Goal: Task Accomplishment & Management: Manage account settings

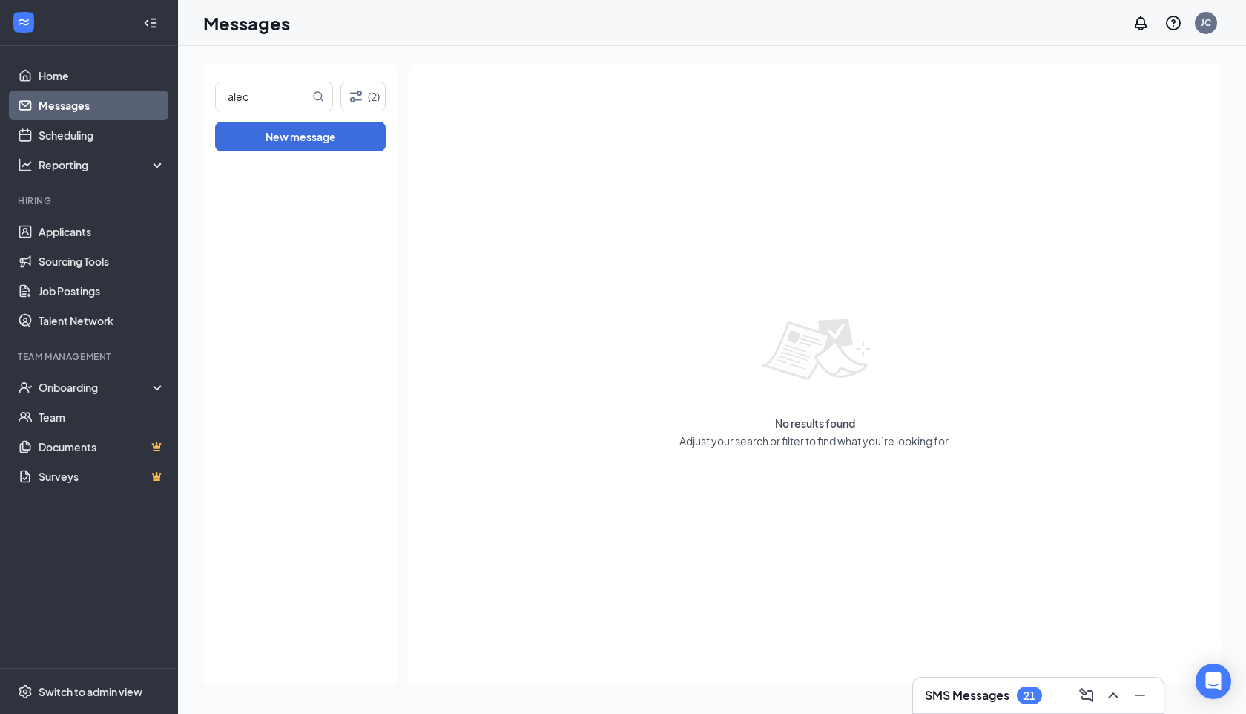
click at [291, 87] on input "alec" at bounding box center [262, 96] width 93 height 28
click at [49, 69] on link "Home" at bounding box center [102, 76] width 127 height 30
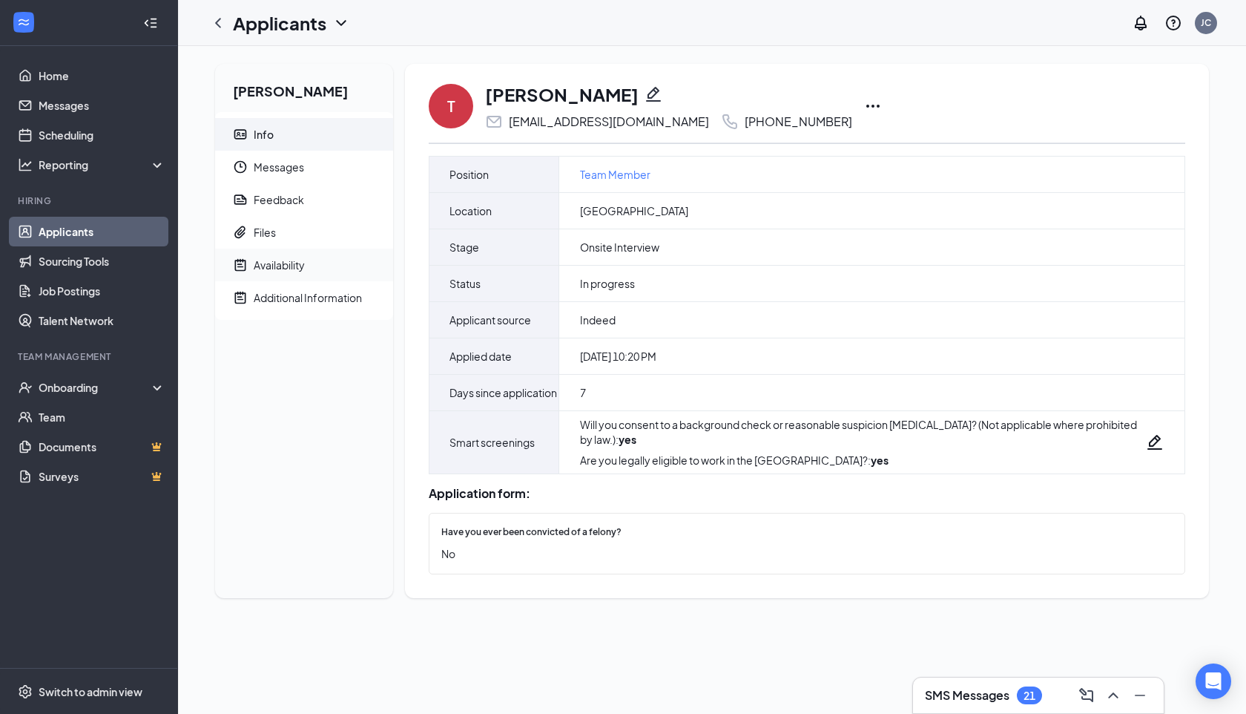
click at [316, 262] on span "Availability" at bounding box center [318, 264] width 128 height 33
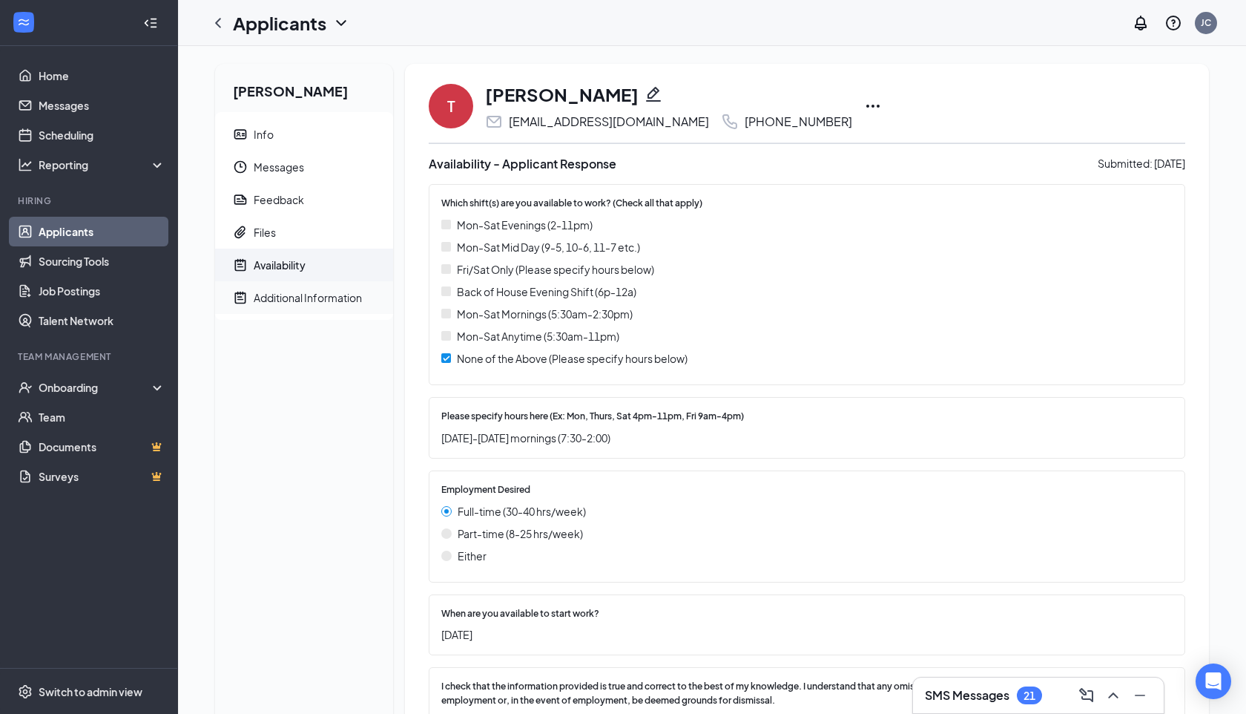
click at [312, 288] on span "Additional Information" at bounding box center [318, 297] width 128 height 33
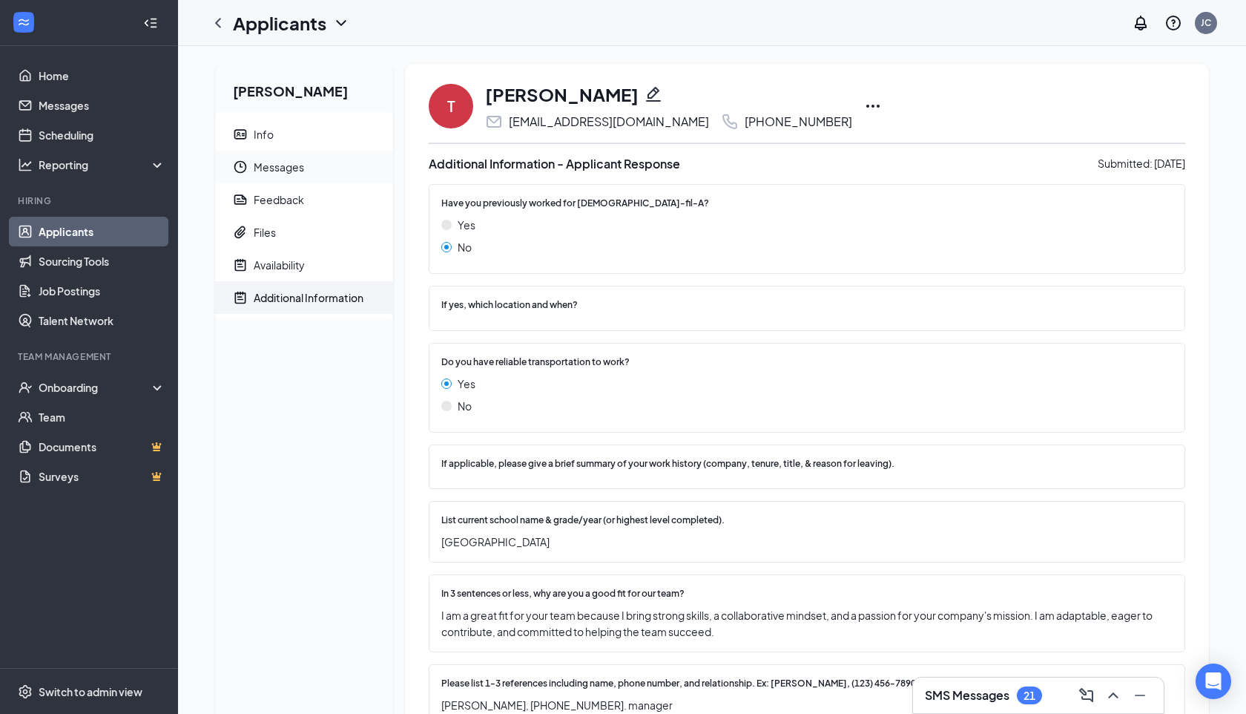
click at [311, 174] on span "Messages" at bounding box center [318, 167] width 128 height 33
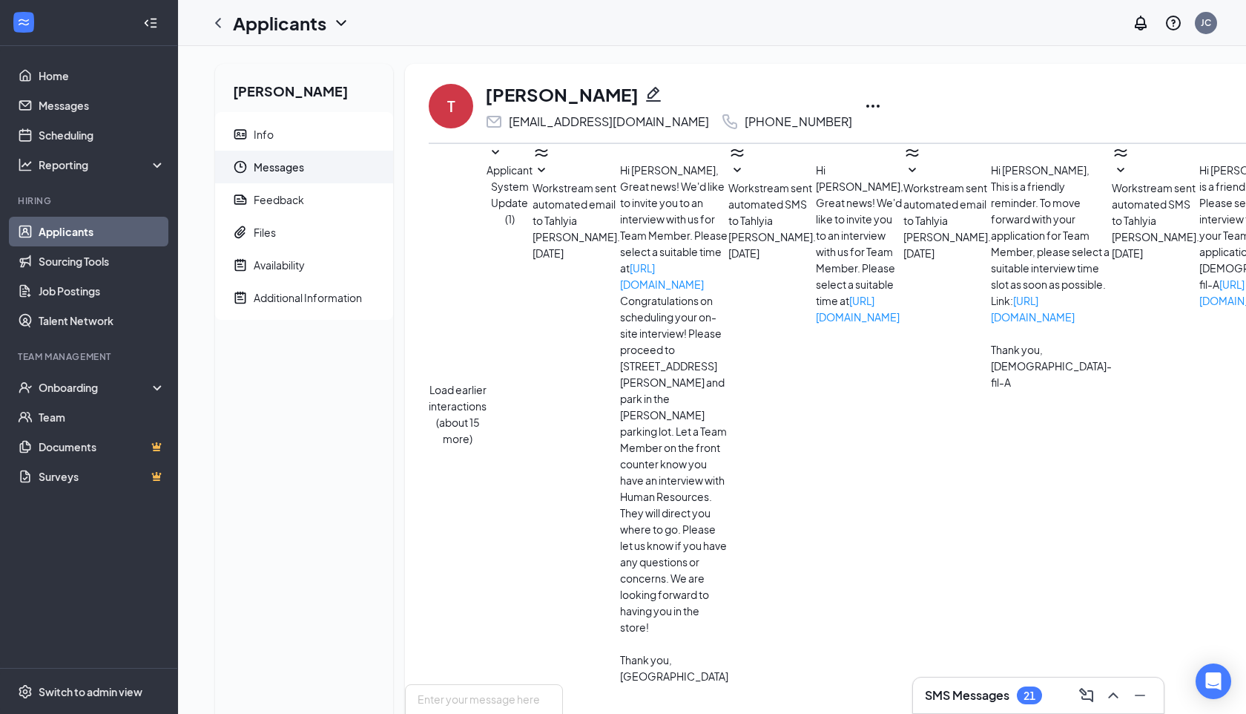
click at [864, 108] on icon "Ellipses" at bounding box center [873, 106] width 18 height 18
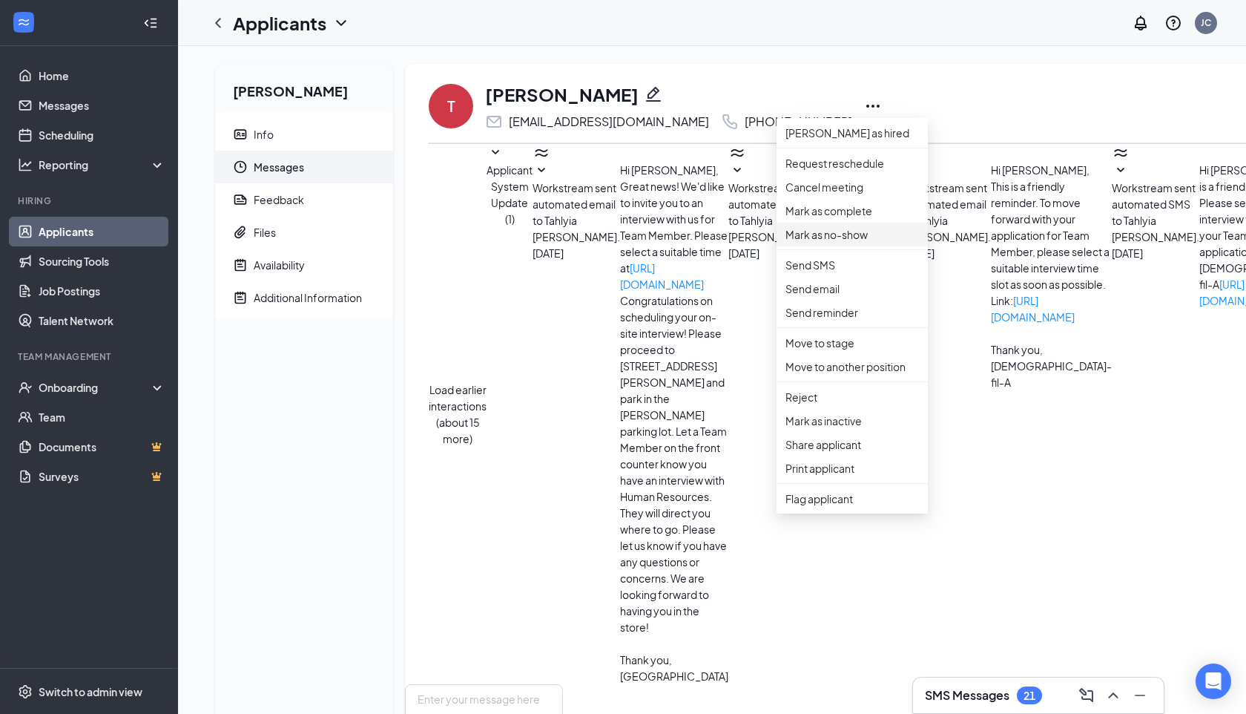
click at [830, 243] on p "Mark as no-show" at bounding box center [852, 234] width 134 height 16
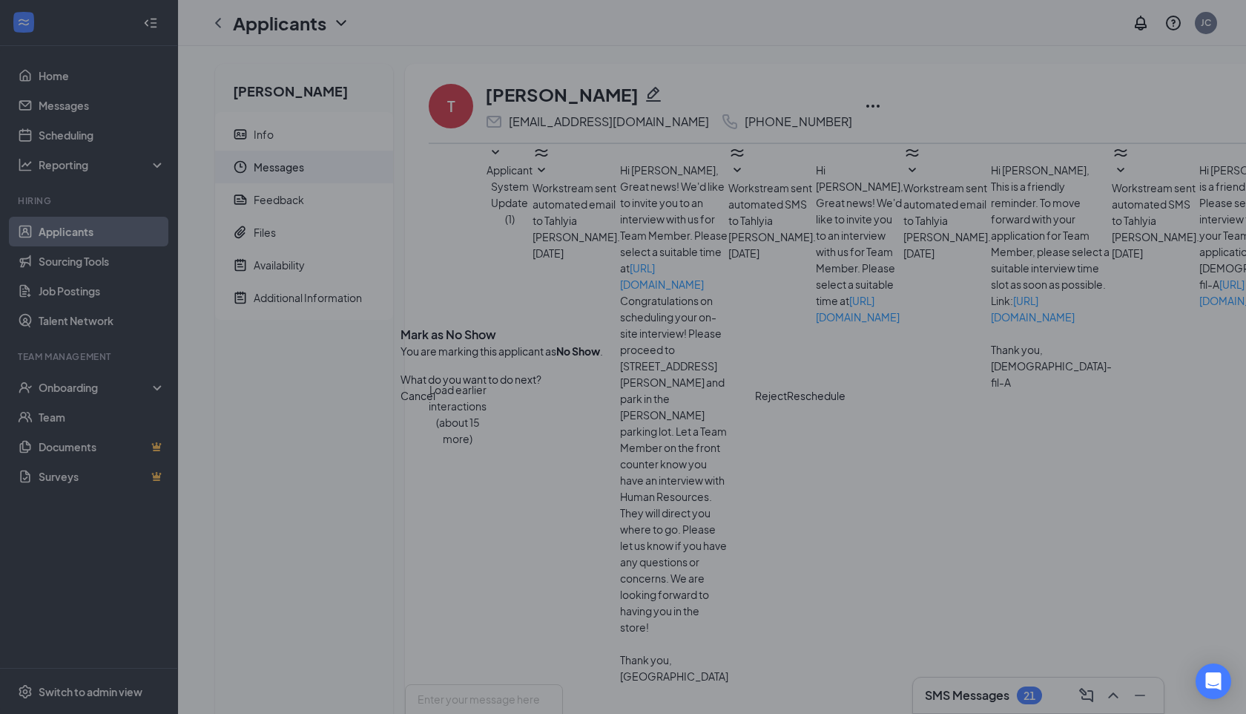
click at [755, 403] on button "Reject" at bounding box center [771, 395] width 32 height 16
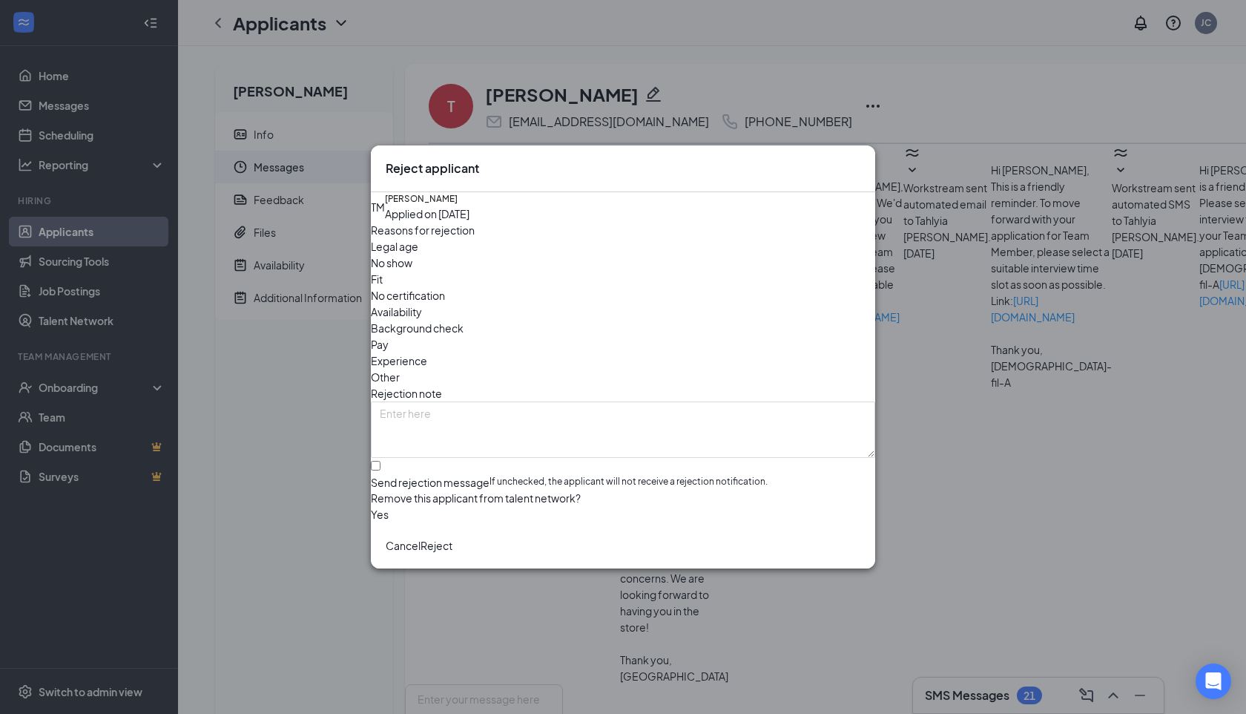
click at [452, 553] on button "Reject" at bounding box center [437, 545] width 32 height 16
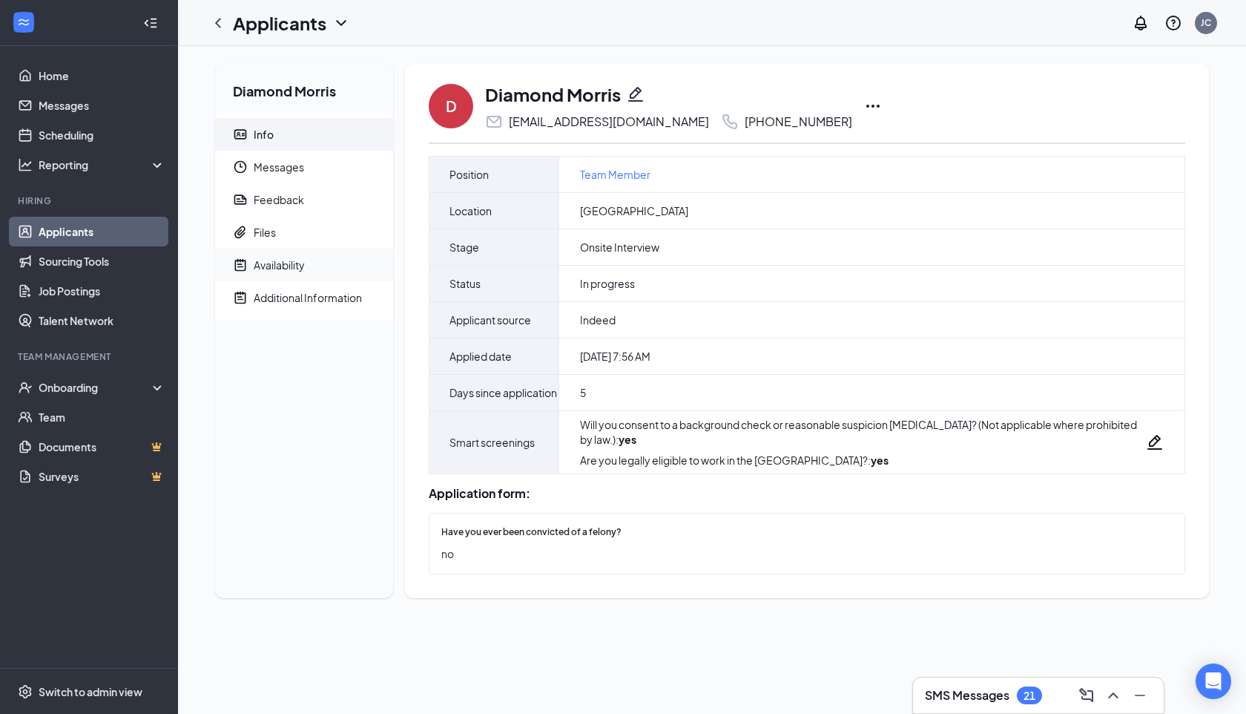
click at [278, 262] on div "Availability" at bounding box center [279, 264] width 51 height 15
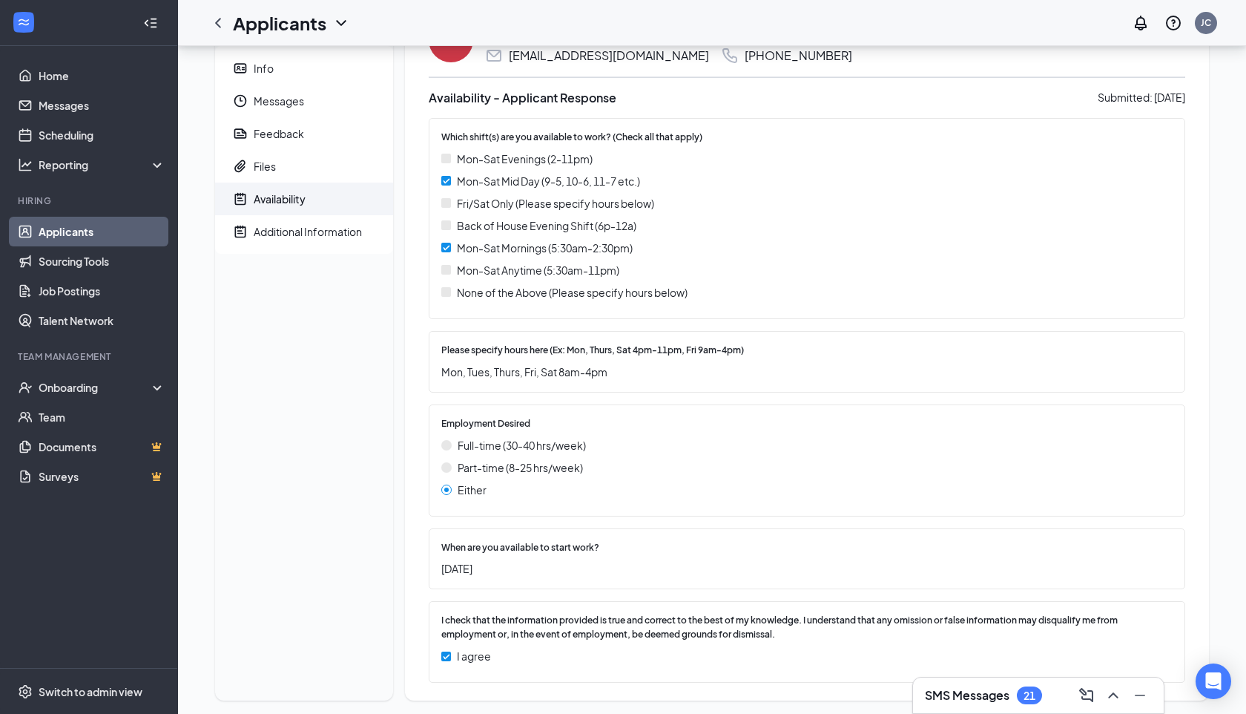
scroll to position [82, 0]
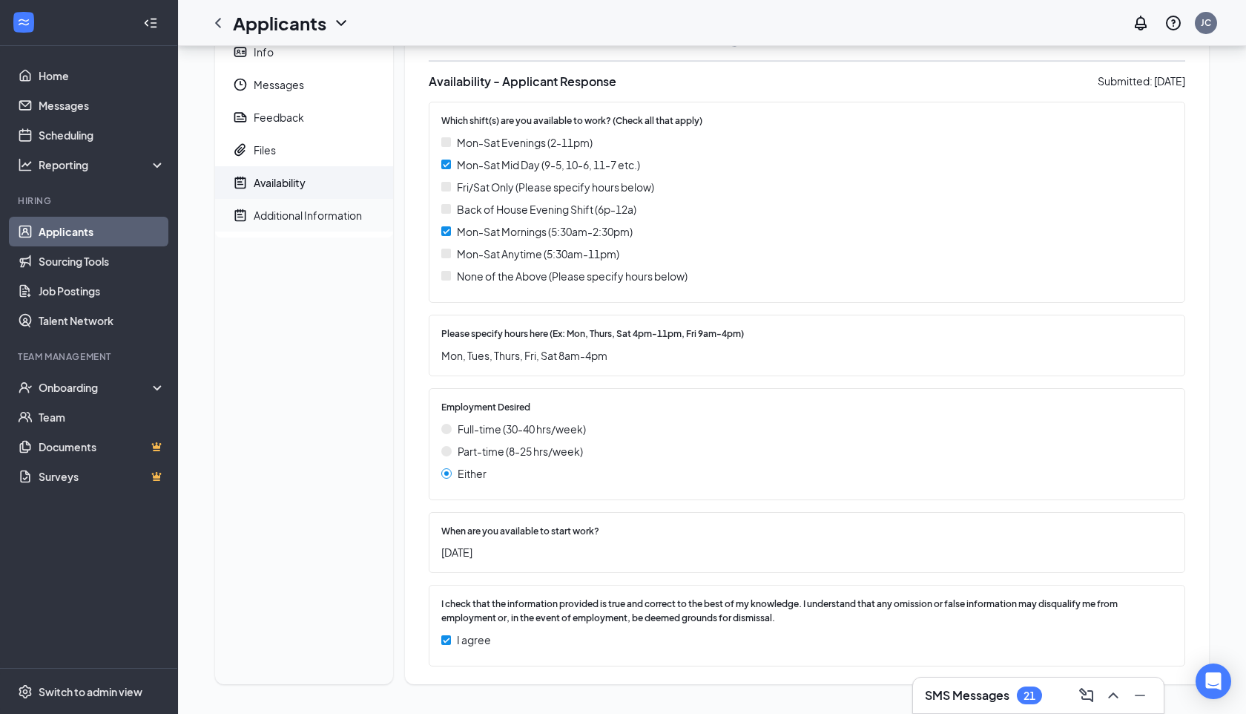
click at [285, 225] on span "Additional Information" at bounding box center [318, 215] width 128 height 33
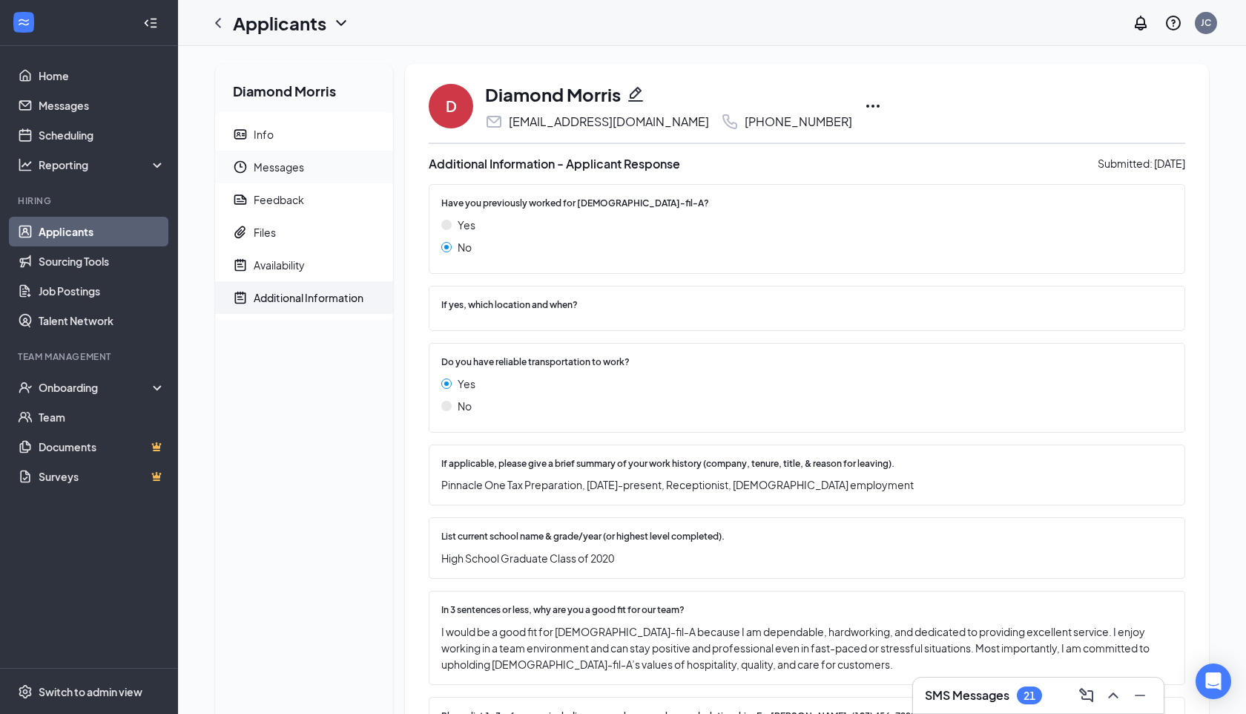
click at [291, 154] on span "Messages" at bounding box center [318, 167] width 128 height 33
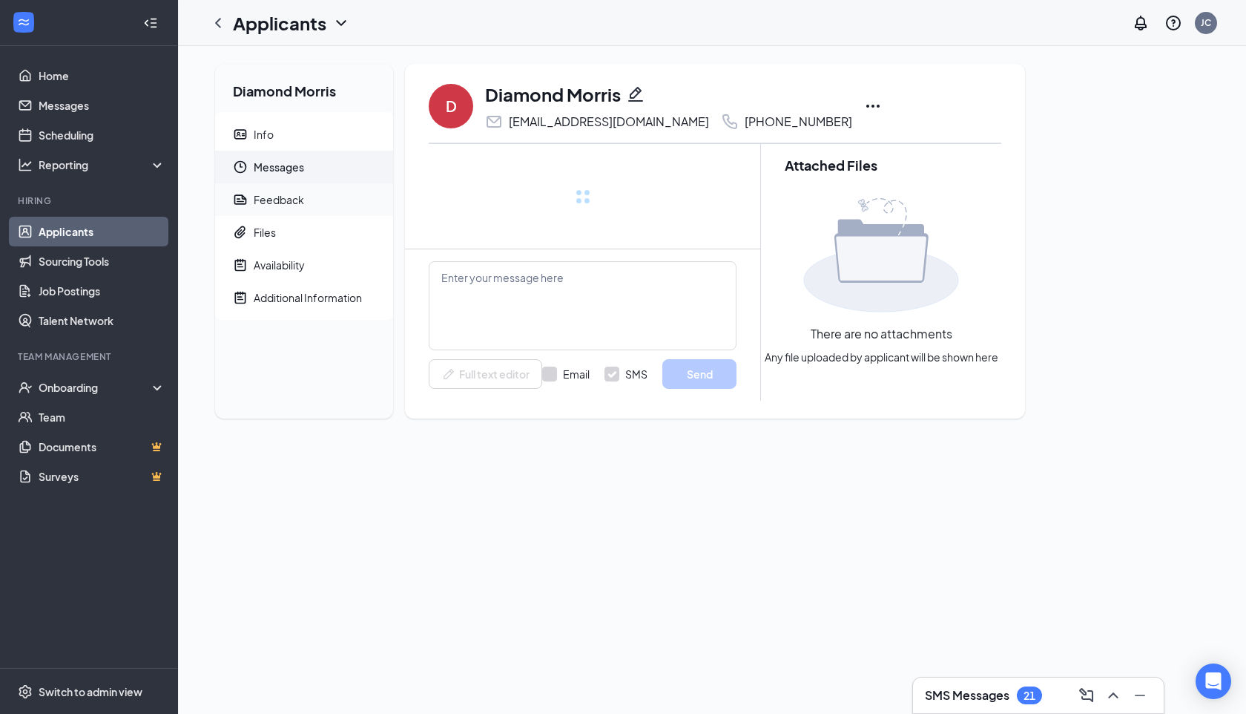
click at [295, 195] on div "Feedback" at bounding box center [279, 199] width 50 height 15
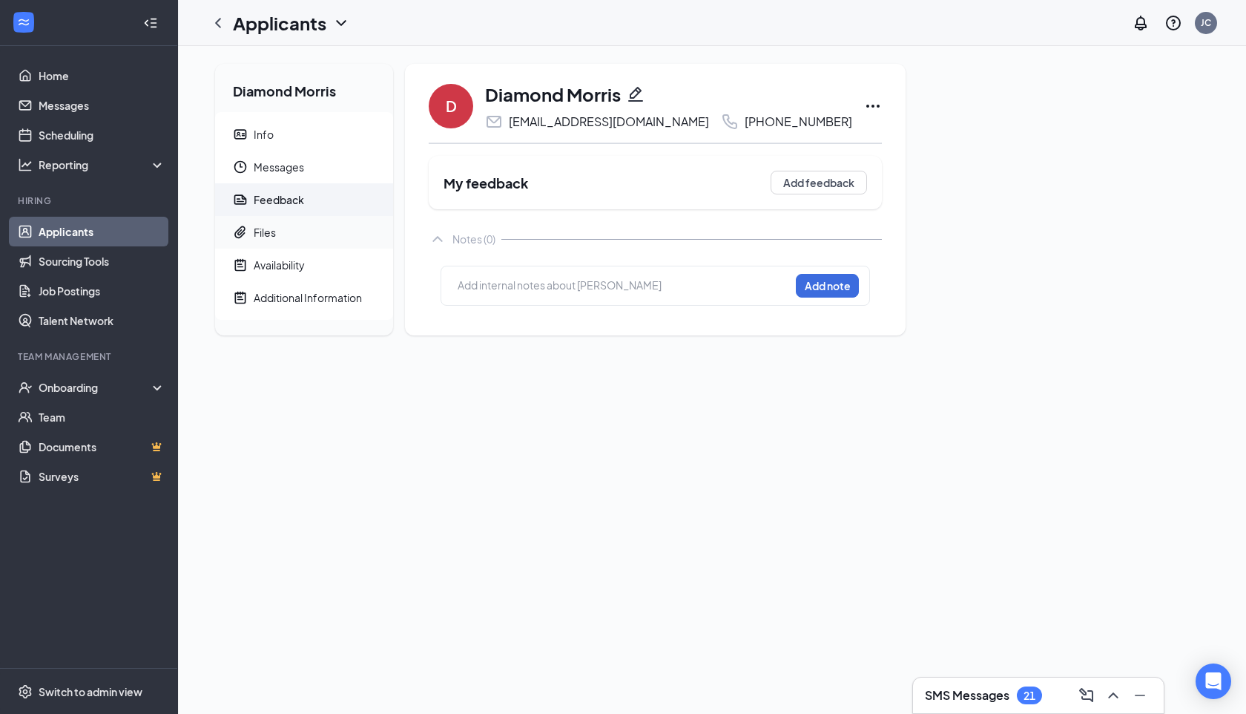
click at [299, 243] on span "Files" at bounding box center [318, 232] width 128 height 33
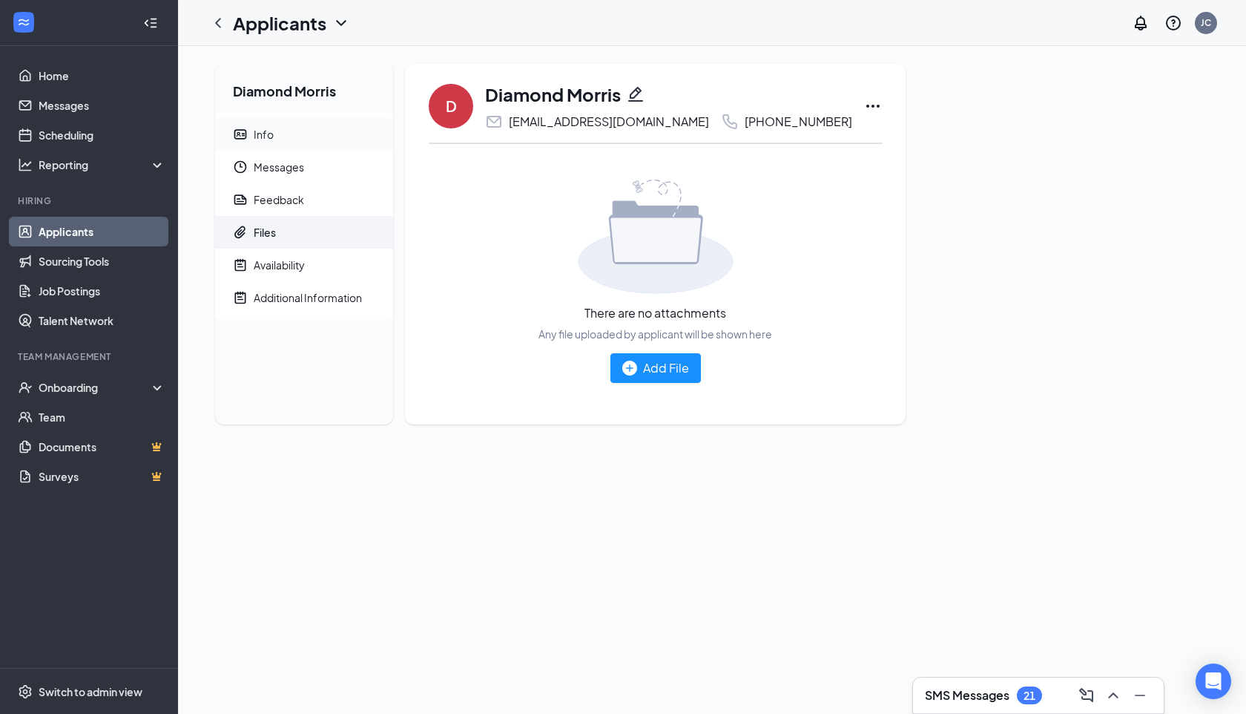
click at [294, 145] on span "Info" at bounding box center [318, 134] width 128 height 33
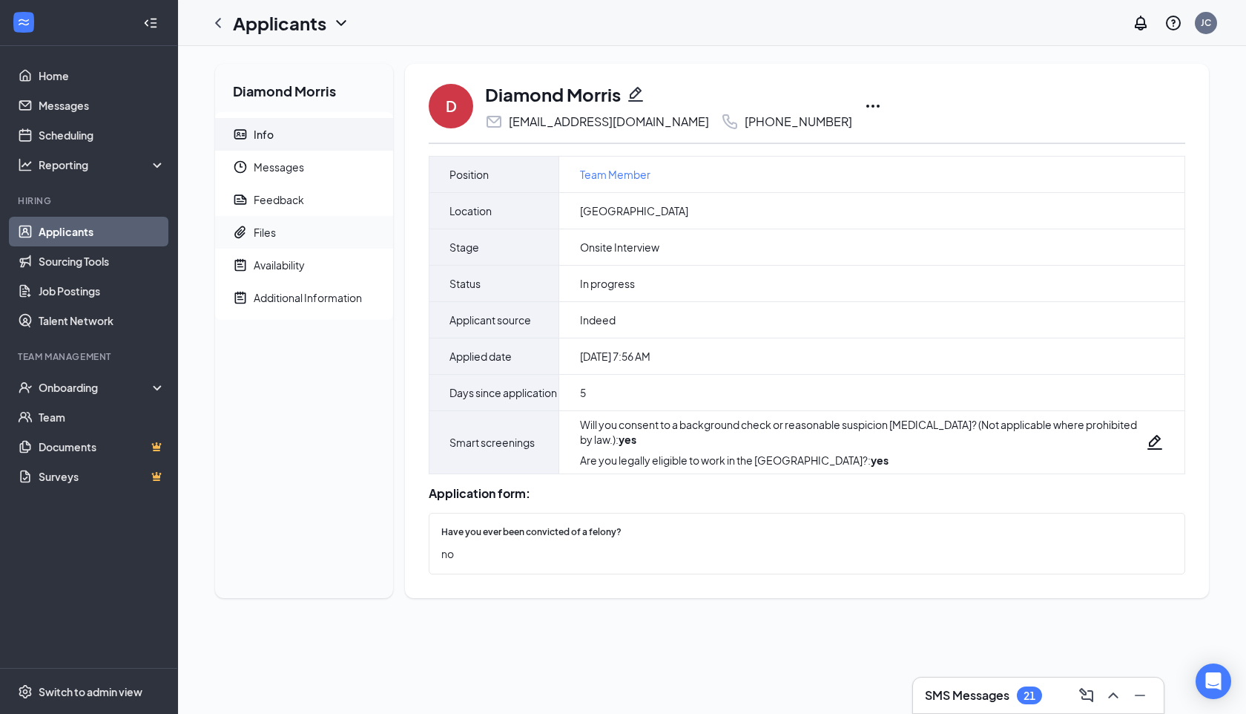
click at [228, 217] on li "Files" at bounding box center [304, 232] width 178 height 33
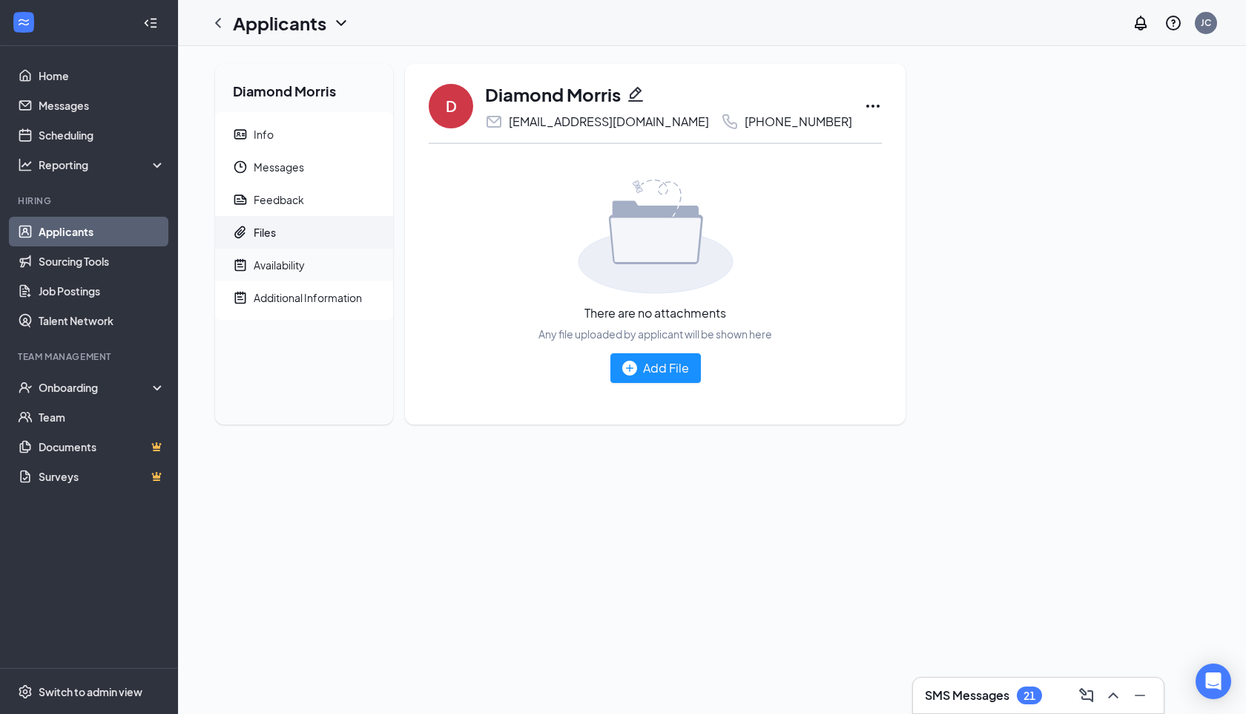
click at [268, 265] on div "Availability" at bounding box center [279, 264] width 51 height 15
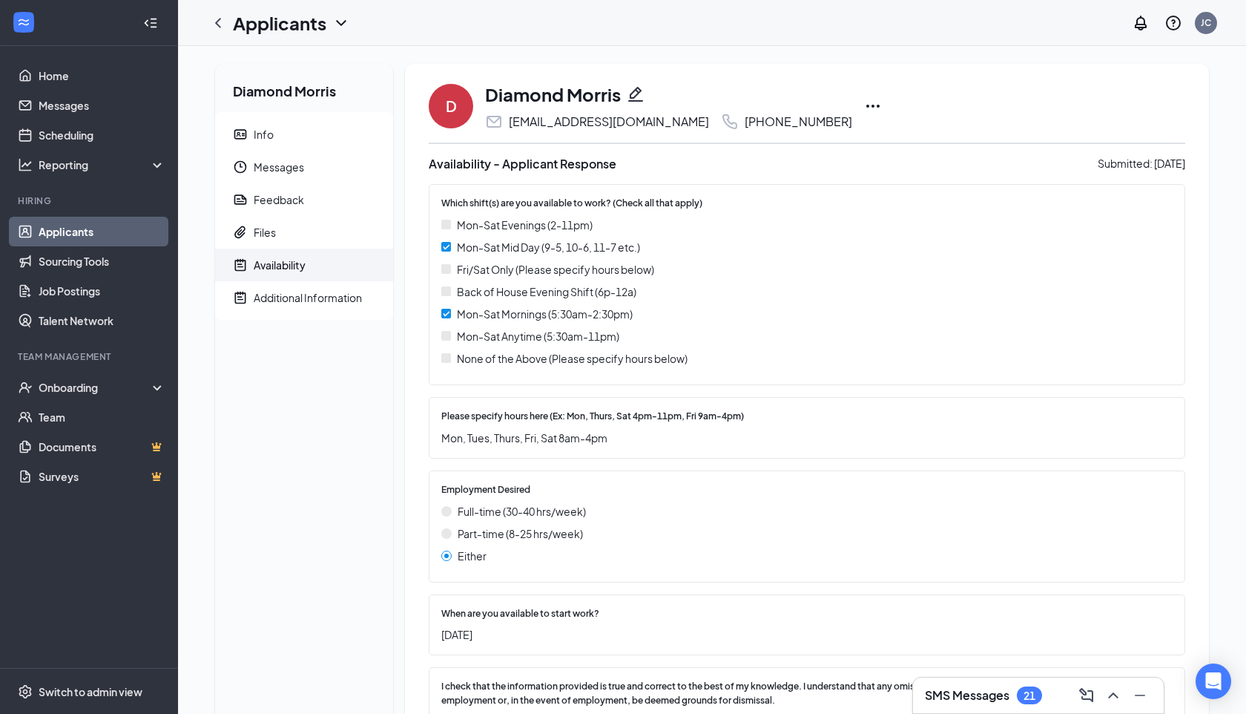
scroll to position [82, 0]
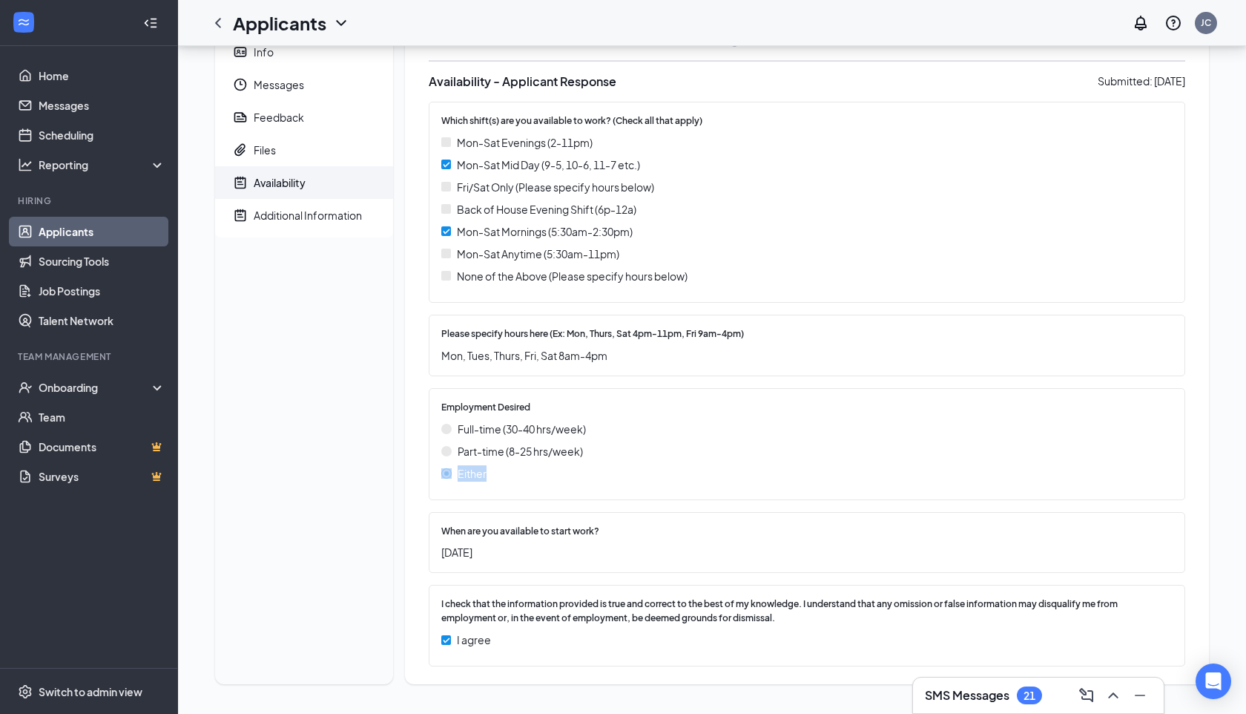
drag, startPoint x: 622, startPoint y: 487, endPoint x: 533, endPoint y: -65, distance: 558.9
click at [533, 0] on html "Home Messages Scheduling Reporting Hiring Applicants Sourcing Tools Job Posting…" at bounding box center [623, 275] width 1246 height 714
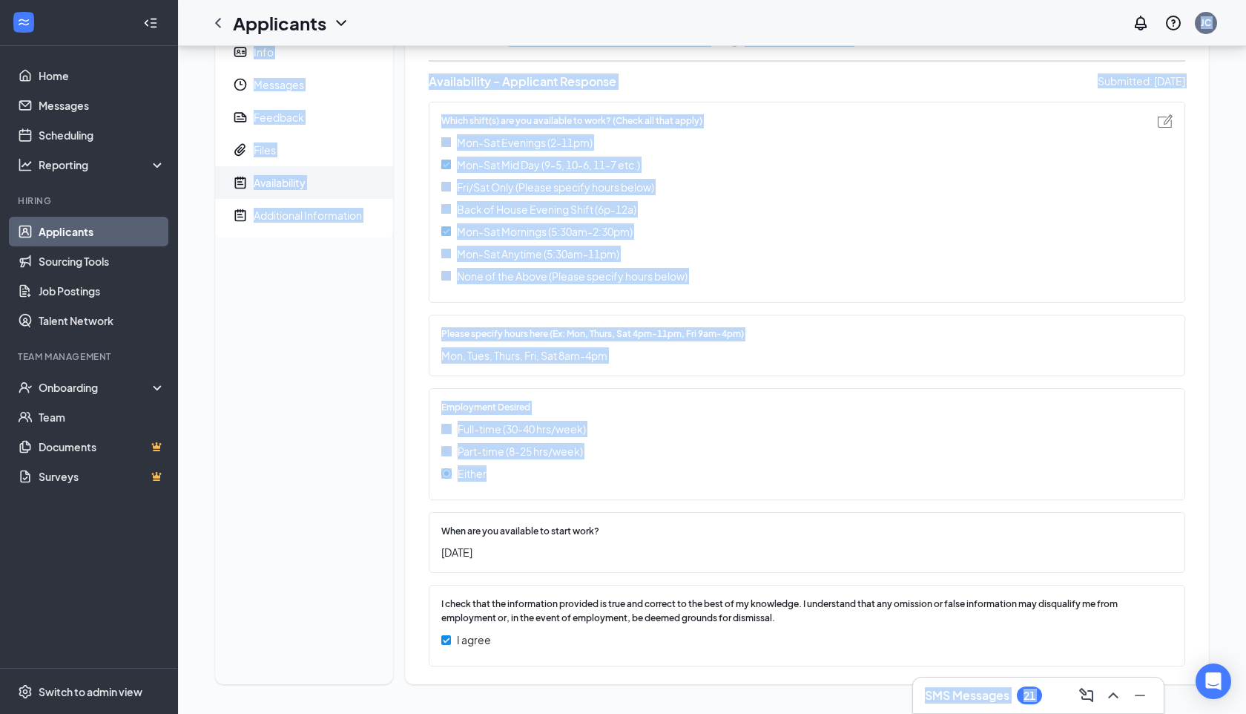
click at [587, 157] on span "Mon-Sat Mid Day (9-5, 10-6, 11-7 etc.)" at bounding box center [548, 164] width 183 height 16
